Goal: Task Accomplishment & Management: Use online tool/utility

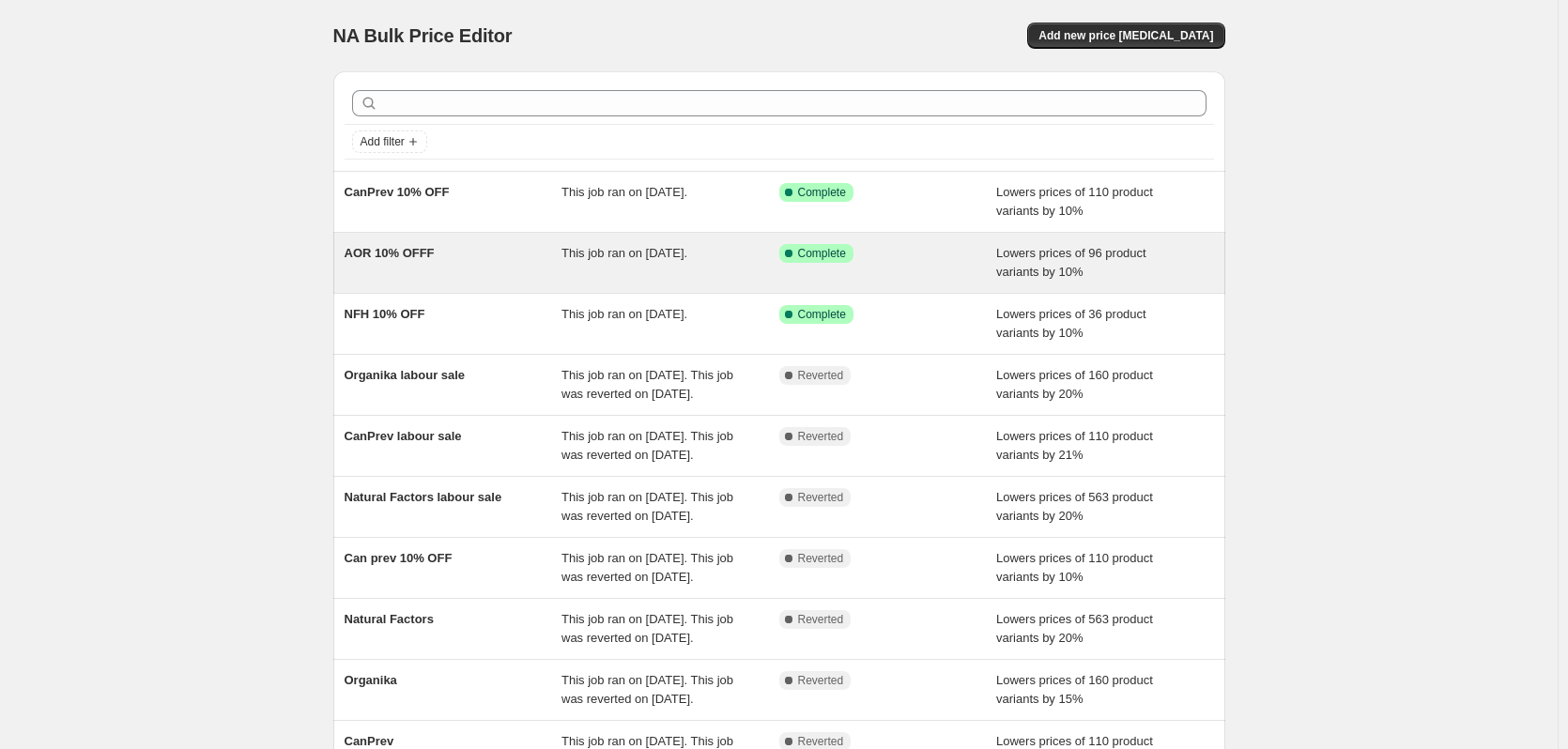
click at [440, 262] on div "AOR 10% OFFF" at bounding box center [454, 263] width 217 height 38
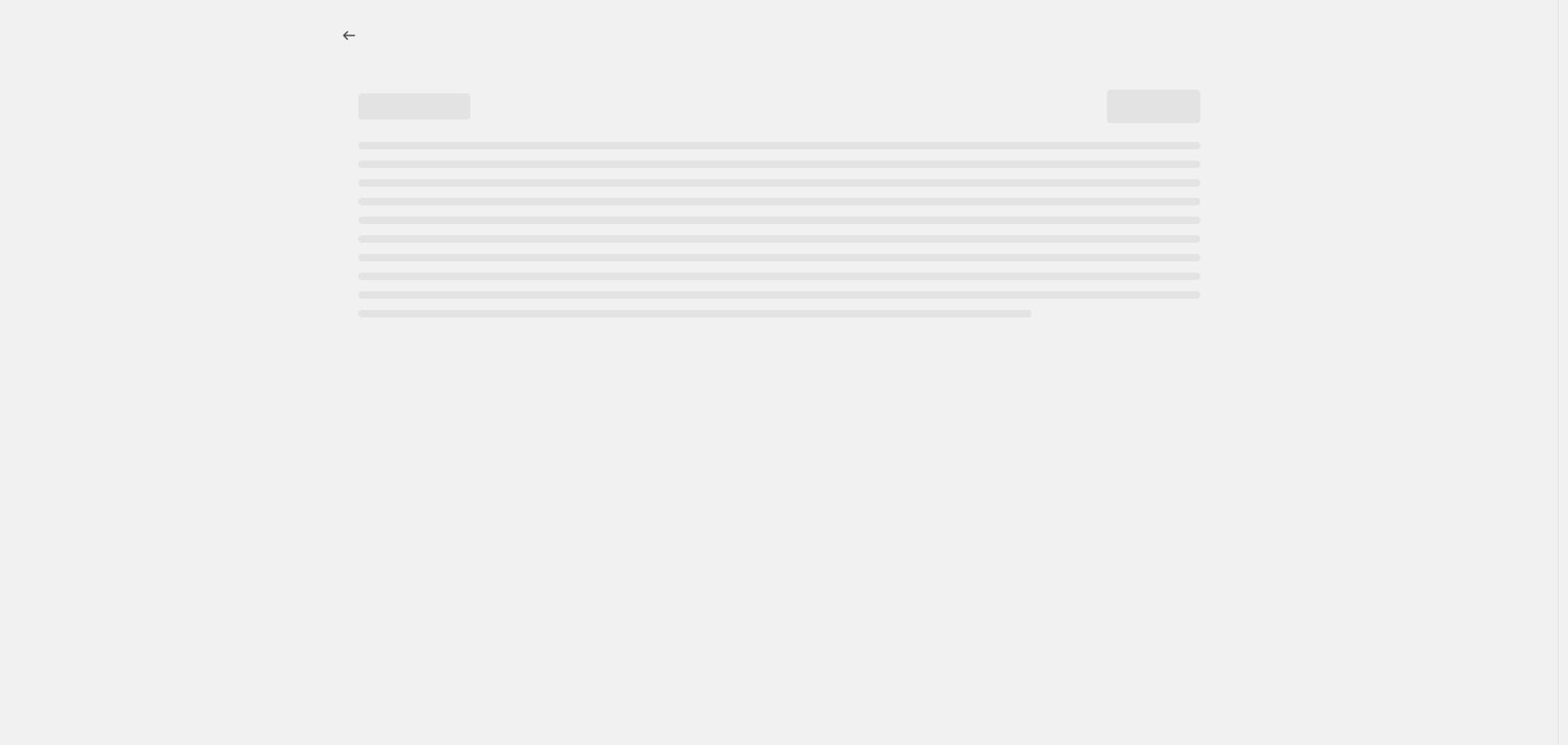
select select "percentage"
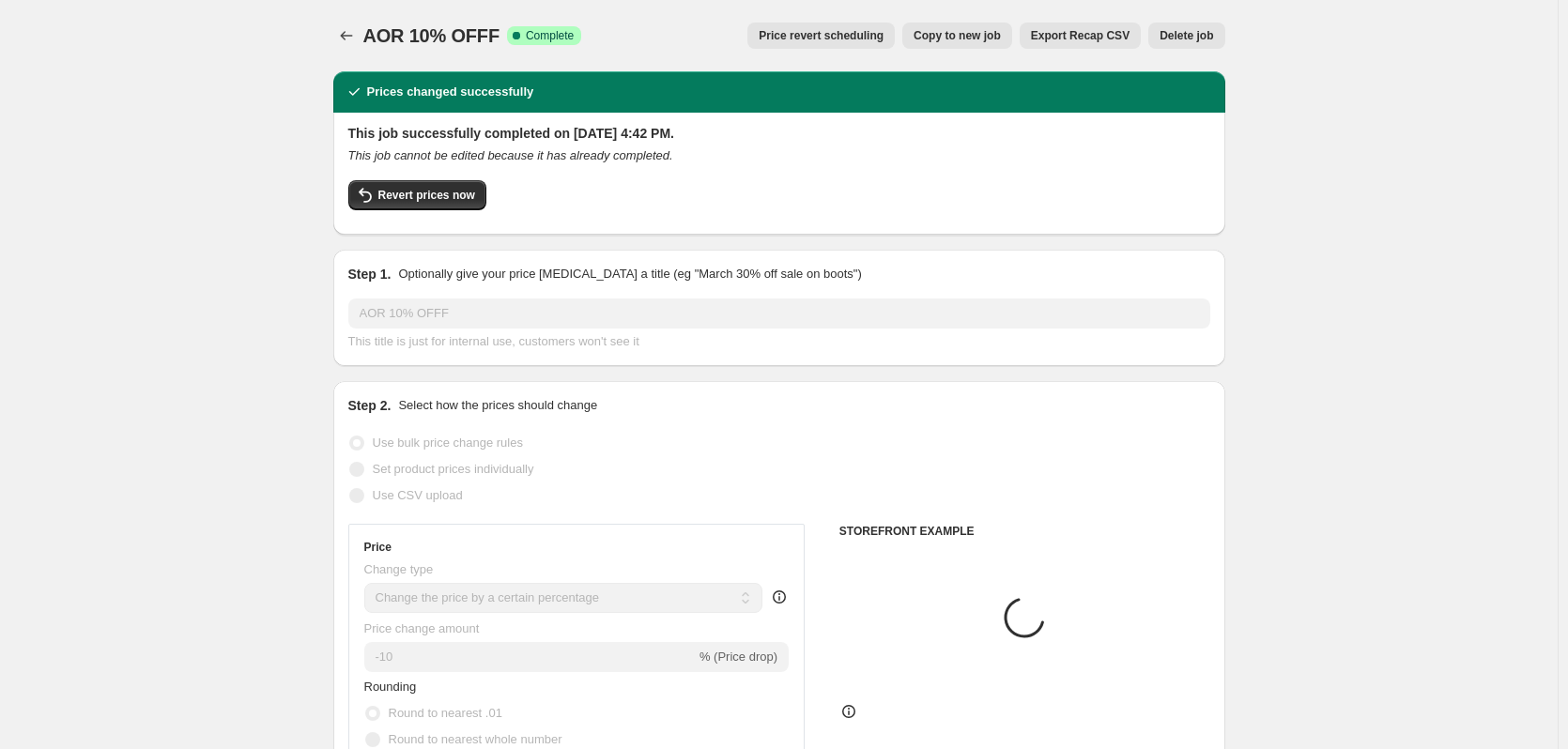
select select "tag"
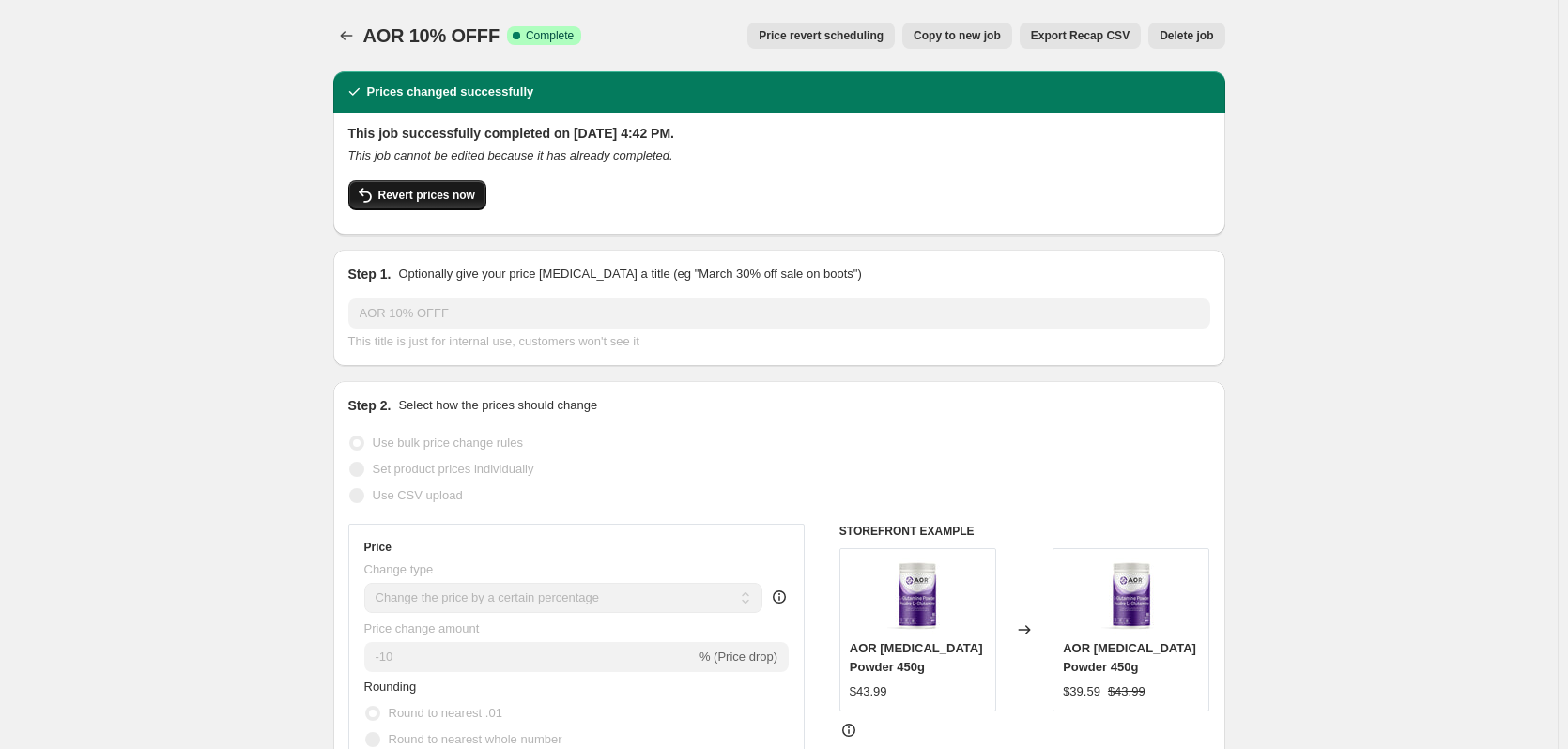
click at [376, 188] on icon "button" at bounding box center [365, 195] width 23 height 23
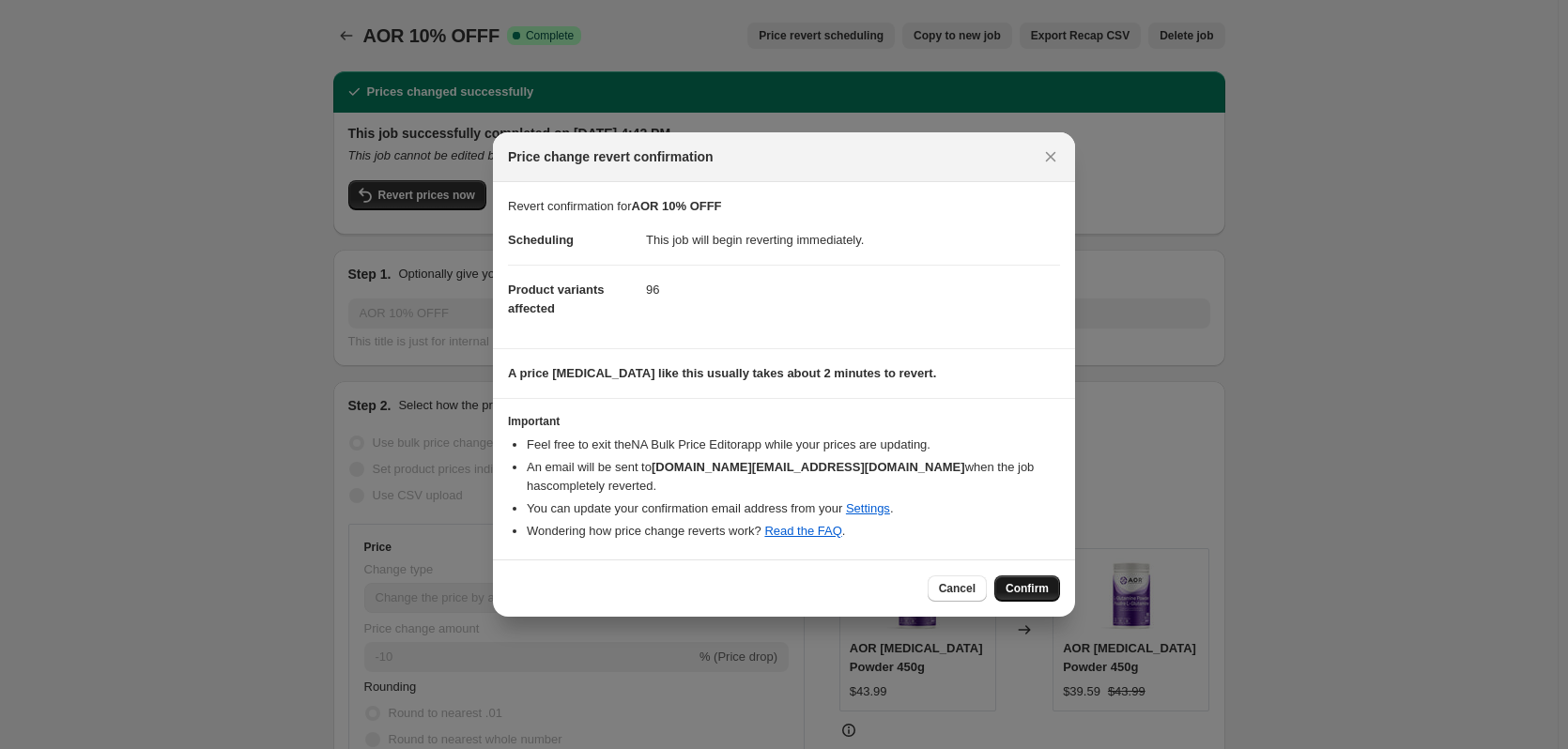
click at [1024, 581] on span "Confirm" at bounding box center [1028, 588] width 43 height 15
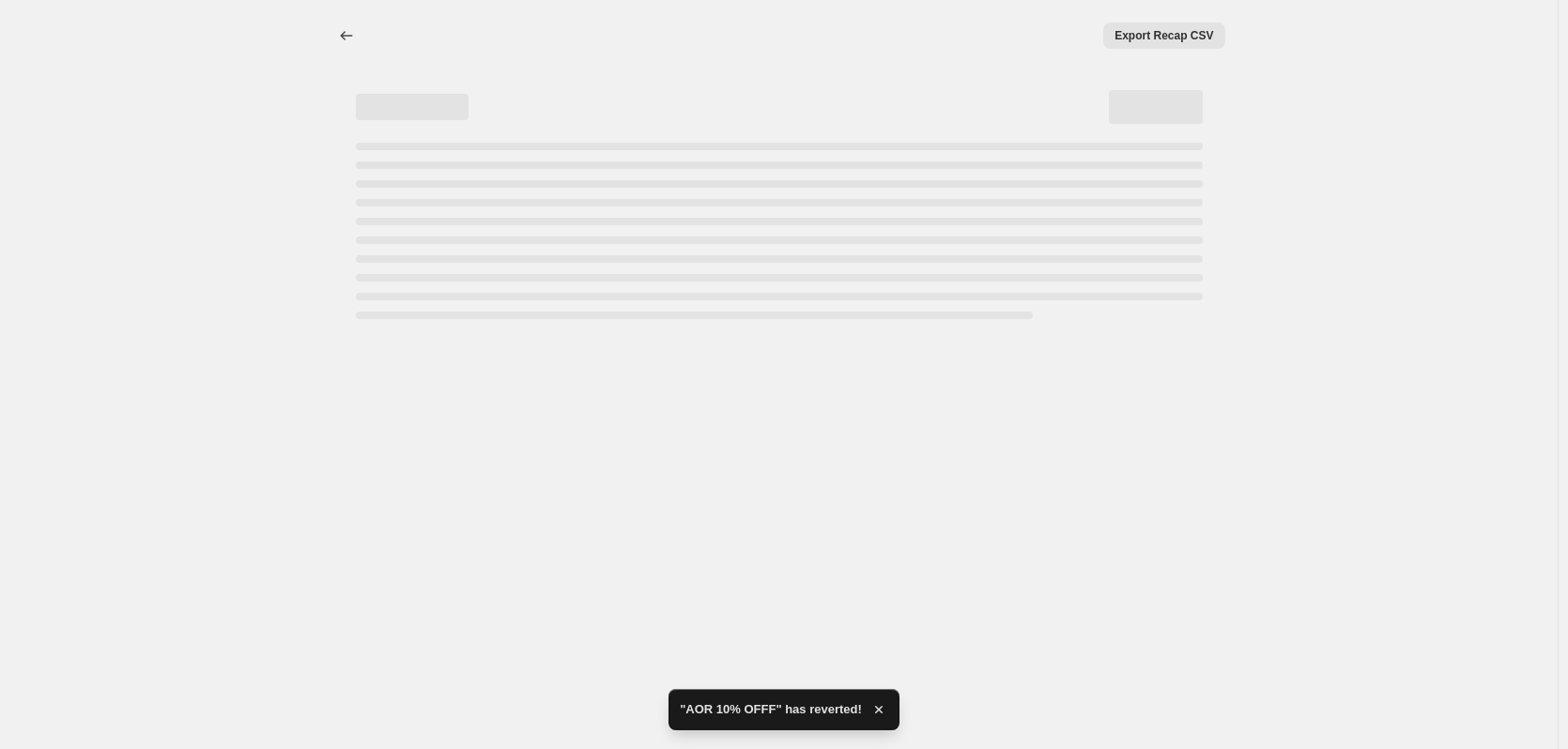
select select "percentage"
select select "tag"
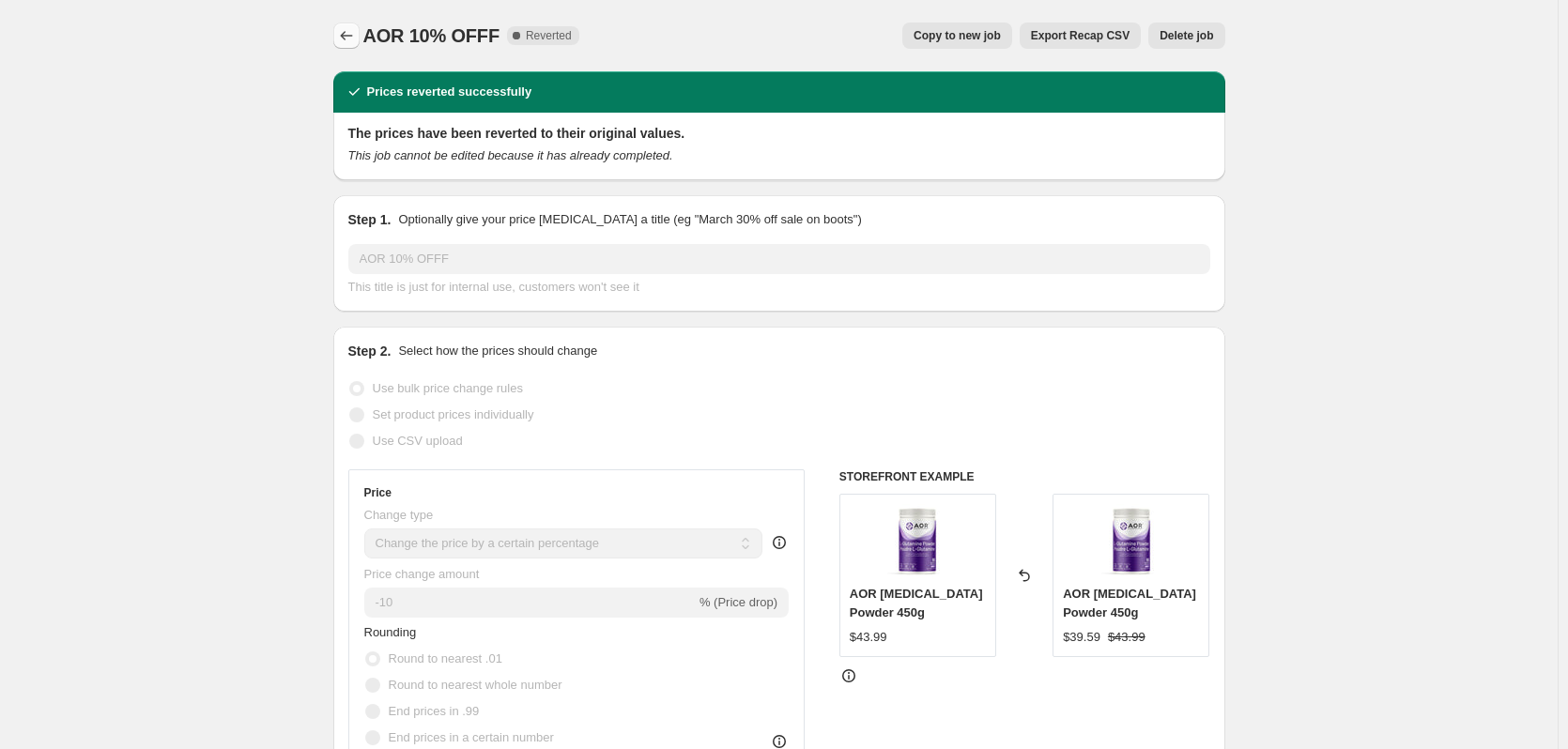
click at [348, 29] on icon "Price change jobs" at bounding box center [346, 36] width 19 height 19
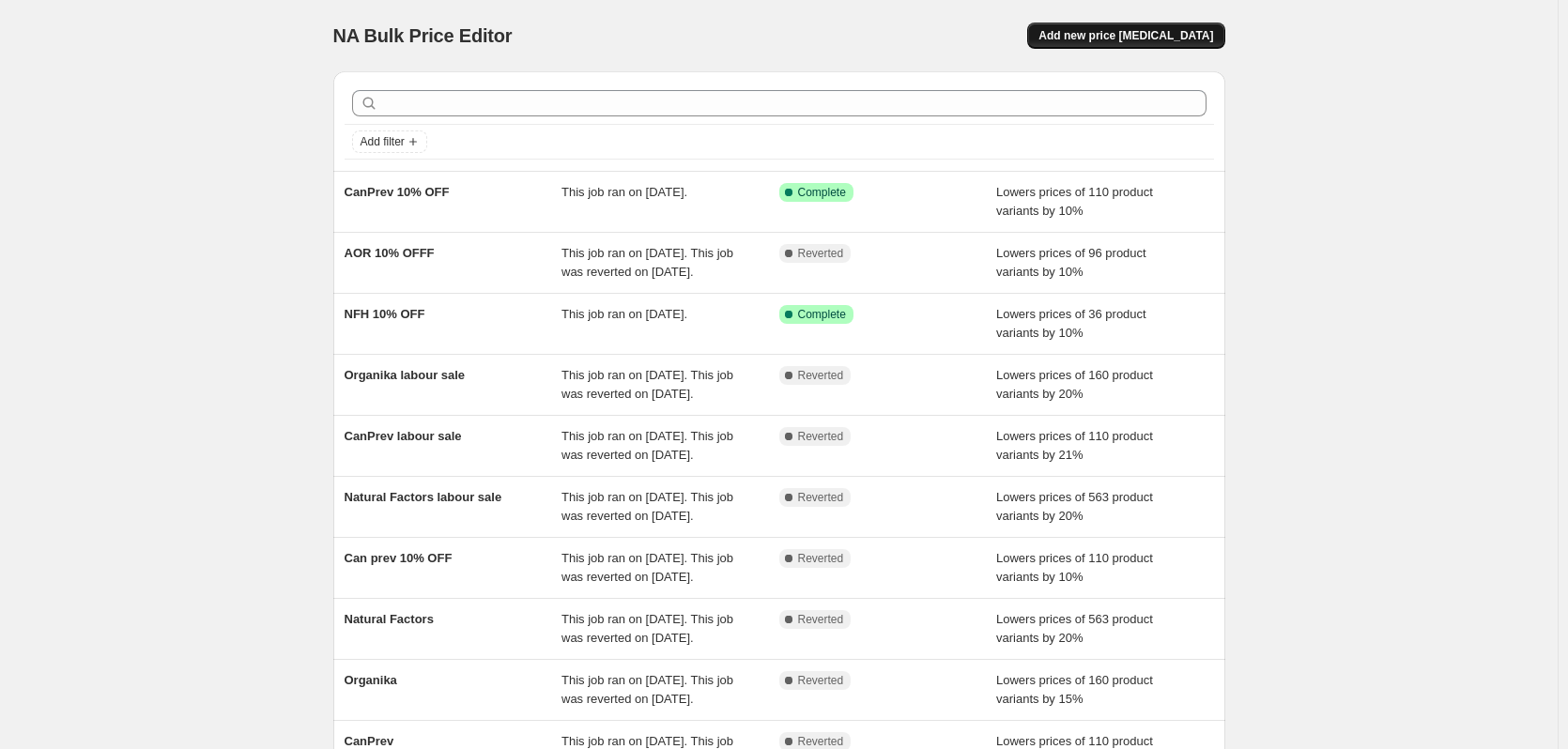
click at [1120, 40] on span "Add new price [MEDICAL_DATA]" at bounding box center [1125, 36] width 175 height 15
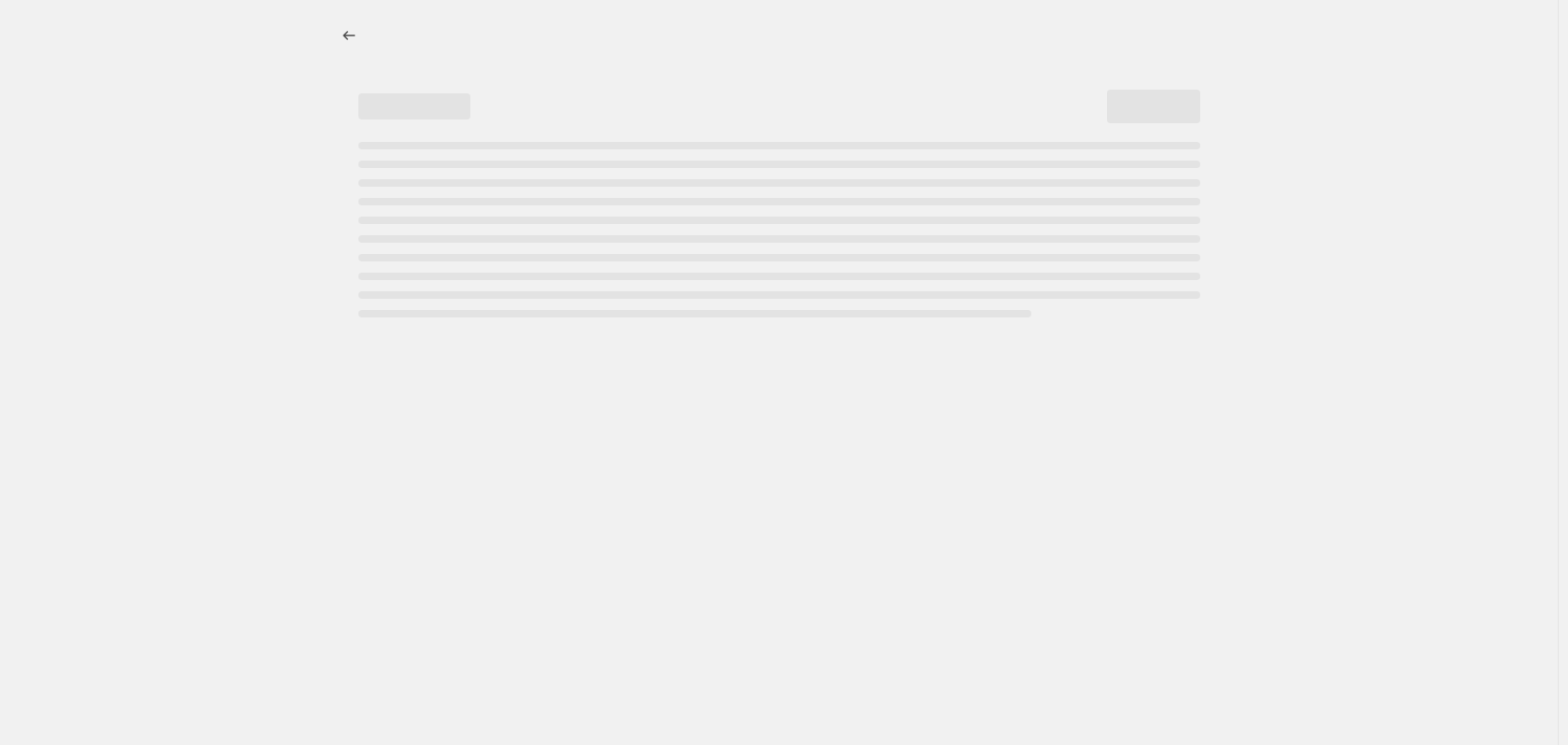
select select "percentage"
